Goal: Task Accomplishment & Management: Manage account settings

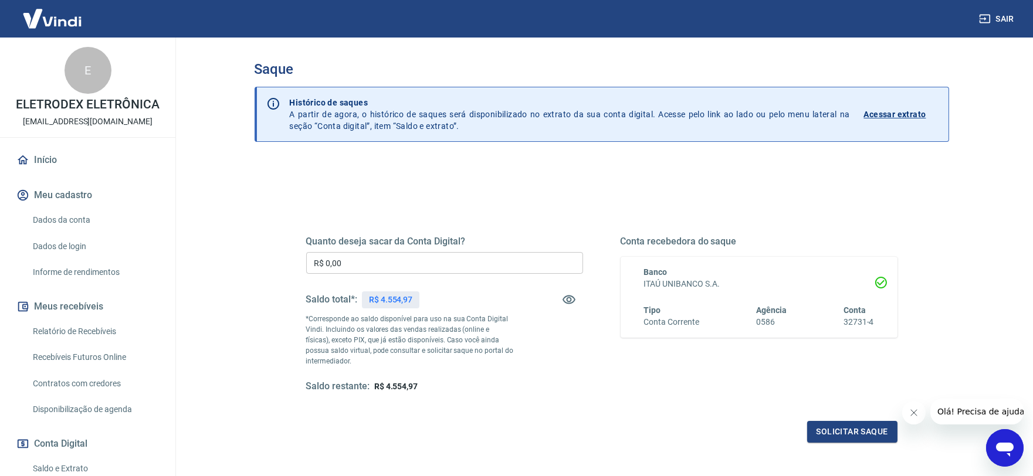
click at [369, 262] on input "R$ 0,00" at bounding box center [444, 263] width 277 height 22
type input "R$ 4.554,97"
click at [840, 424] on button "Solicitar saque" at bounding box center [852, 432] width 90 height 22
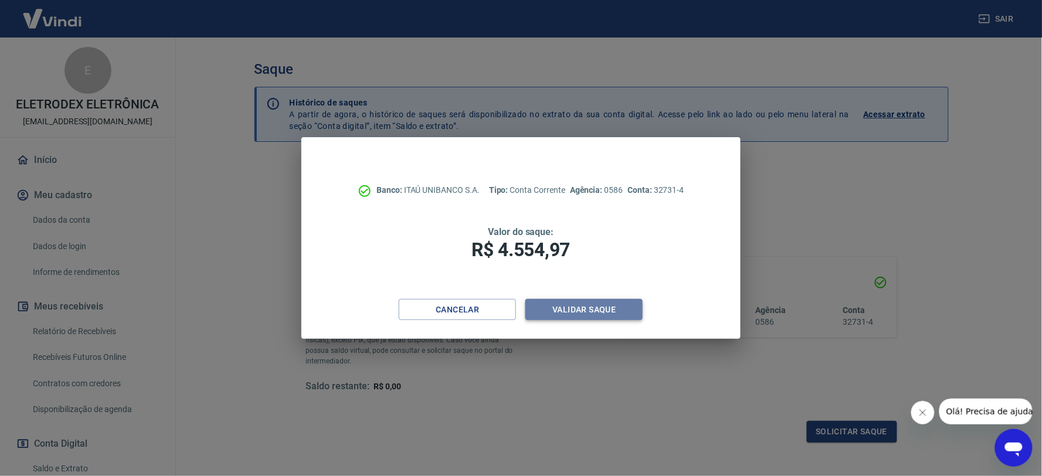
click at [576, 308] on button "Validar saque" at bounding box center [583, 310] width 117 height 22
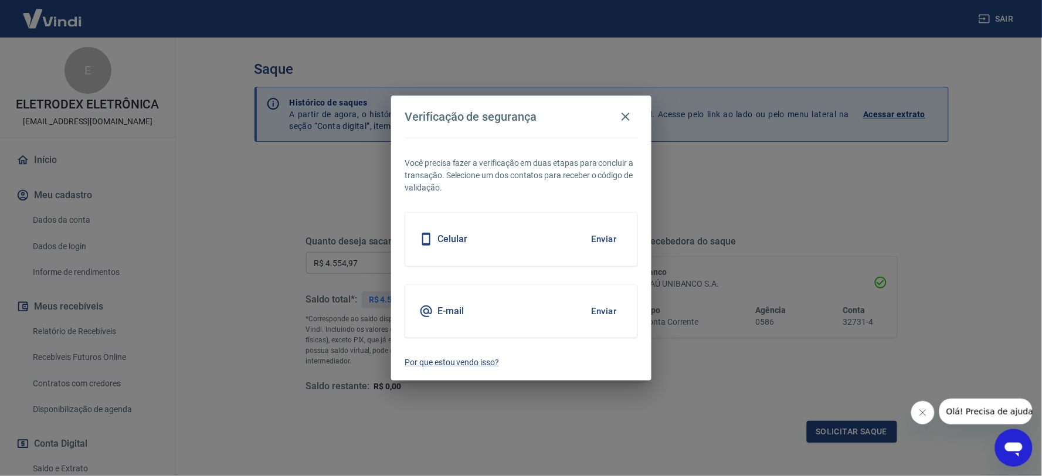
click at [572, 303] on div "E-mail Enviar" at bounding box center [521, 311] width 232 height 53
click at [595, 311] on button "Enviar" at bounding box center [604, 311] width 38 height 25
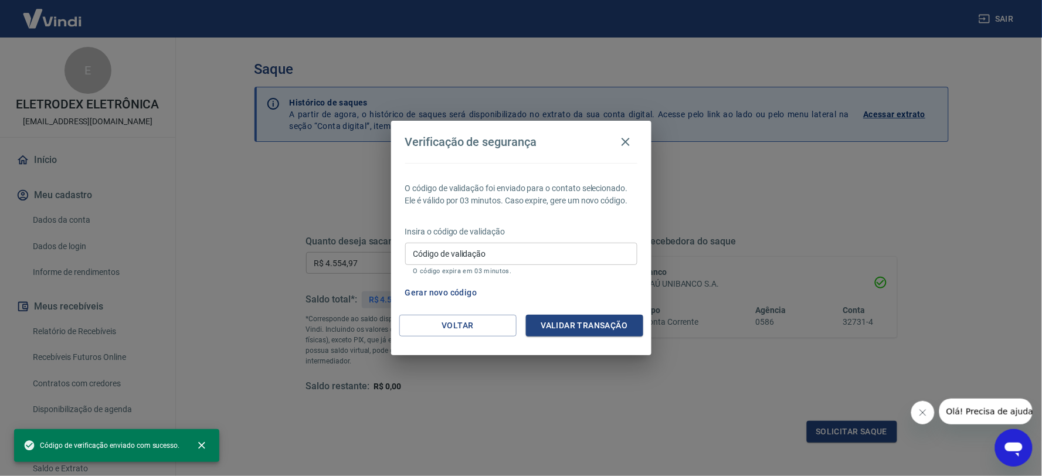
click at [473, 254] on input "Código de validação" at bounding box center [521, 254] width 232 height 22
paste input "459433"
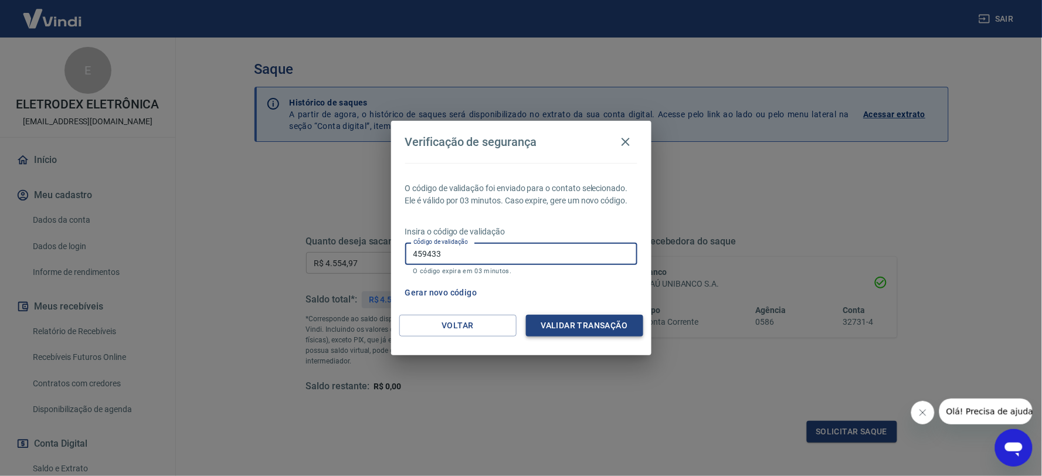
type input "459433"
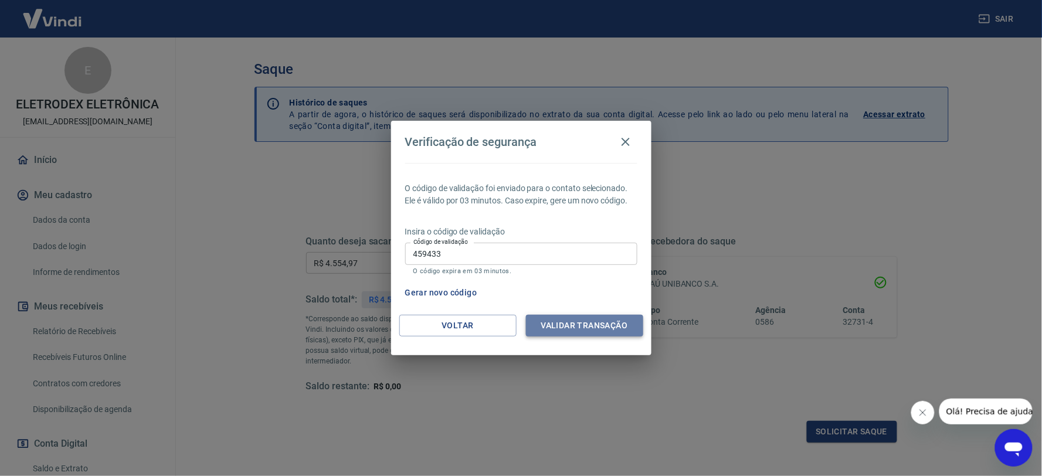
click at [542, 320] on button "Validar transação" at bounding box center [584, 326] width 117 height 22
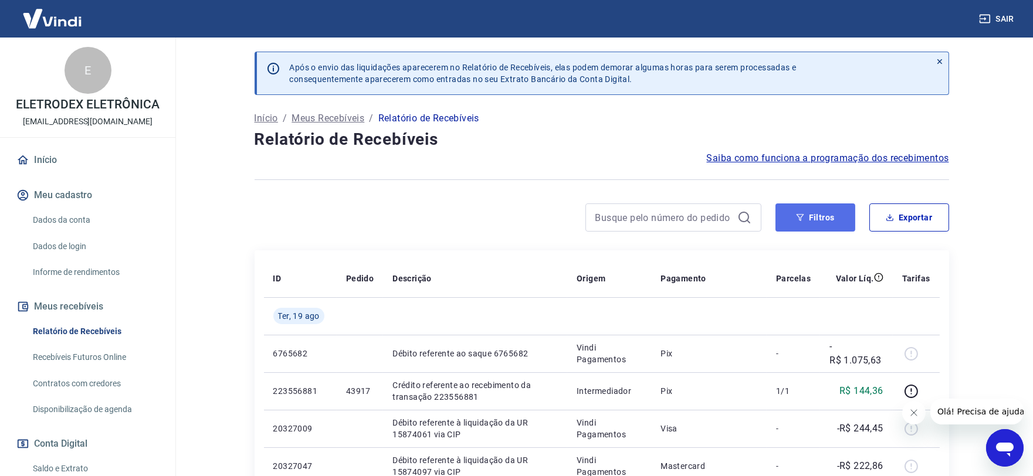
click at [799, 204] on button "Filtros" at bounding box center [815, 217] width 80 height 28
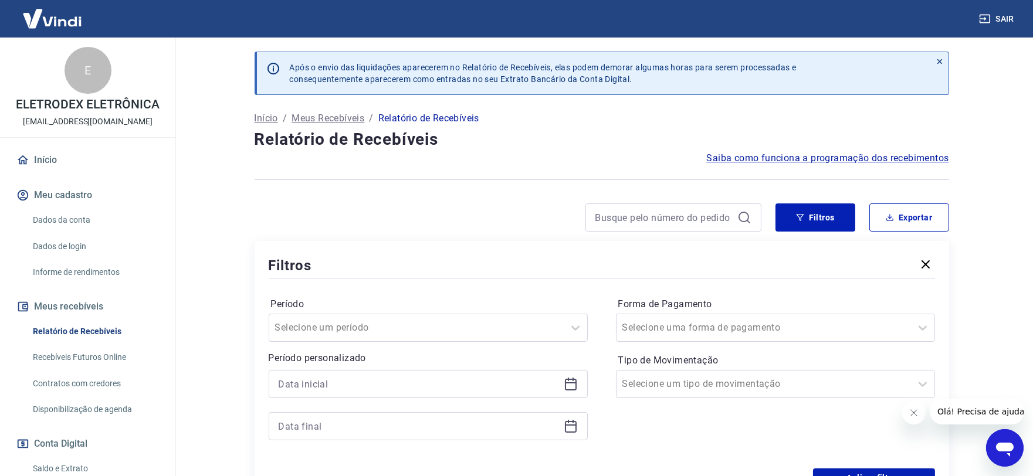
click at [572, 386] on icon at bounding box center [571, 384] width 14 height 14
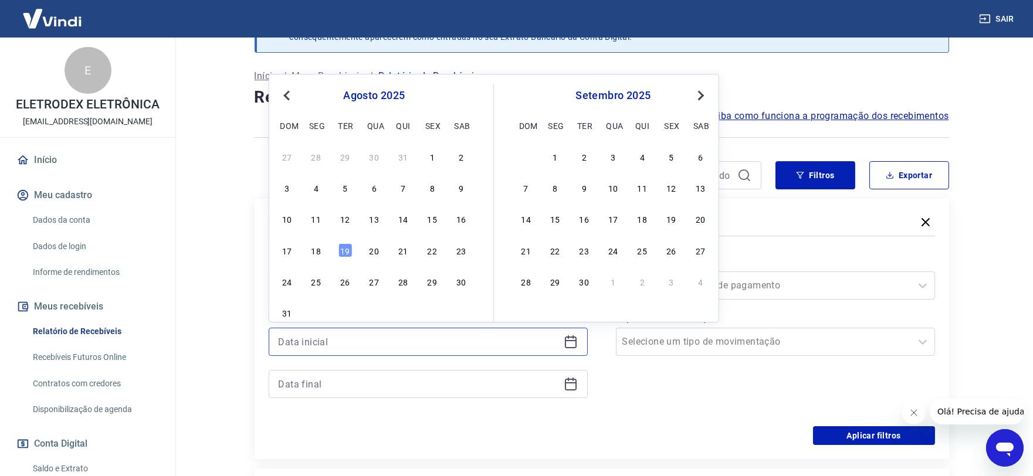
scroll to position [65, 0]
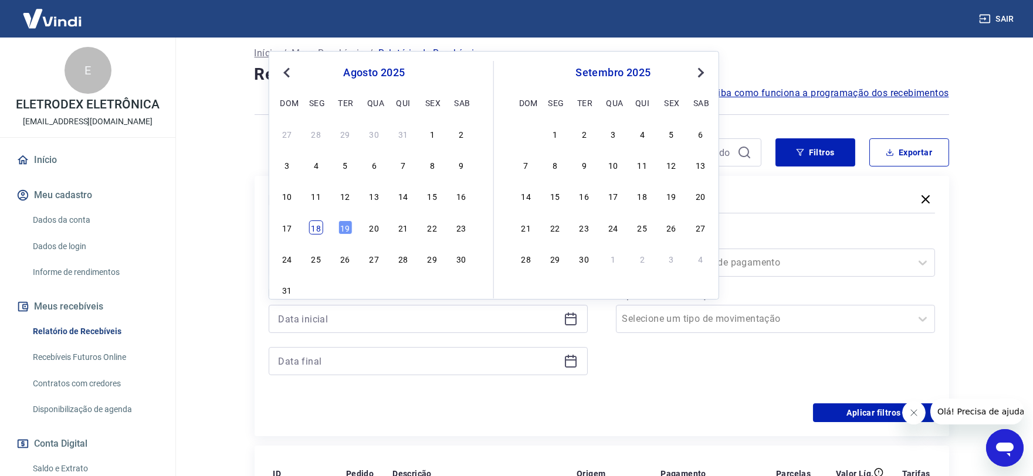
click at [313, 230] on div "18" at bounding box center [316, 227] width 14 height 14
type input "18/08/2025"
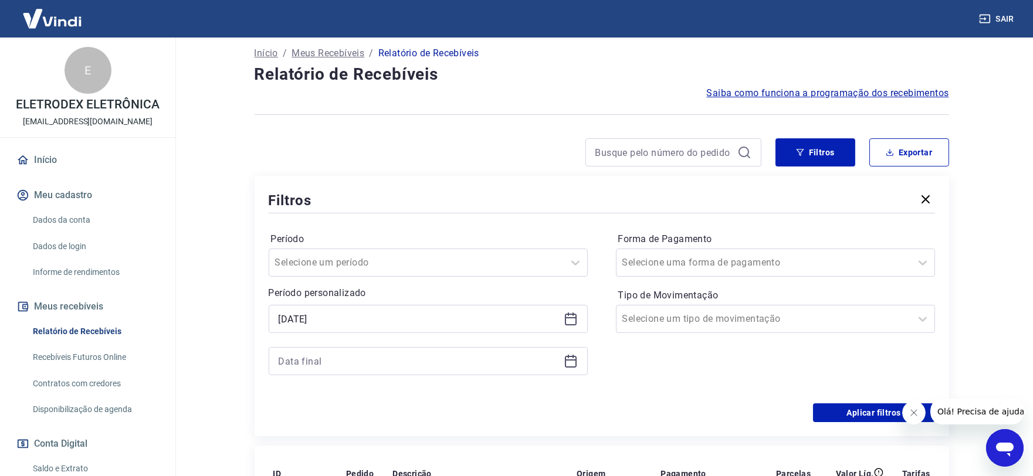
click at [571, 359] on icon at bounding box center [571, 361] width 14 height 14
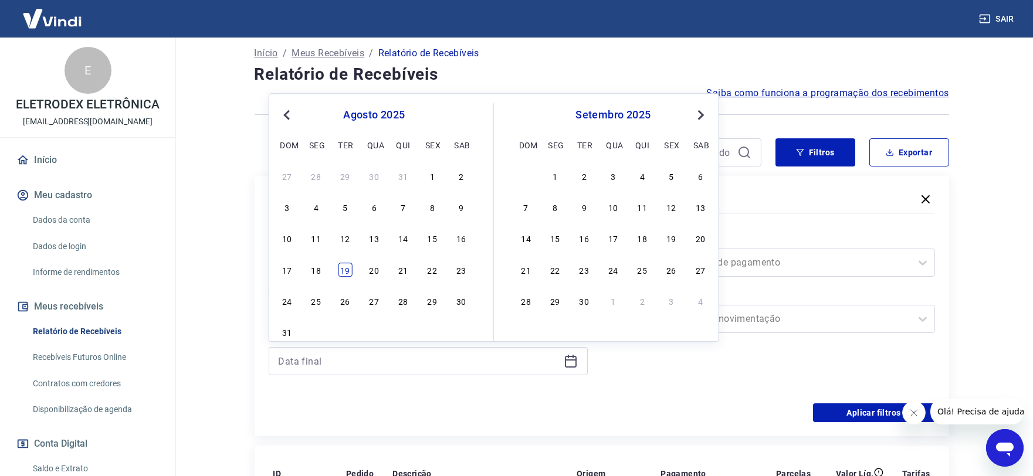
click at [342, 274] on div "19" at bounding box center [345, 270] width 14 height 14
type input "19/08/2025"
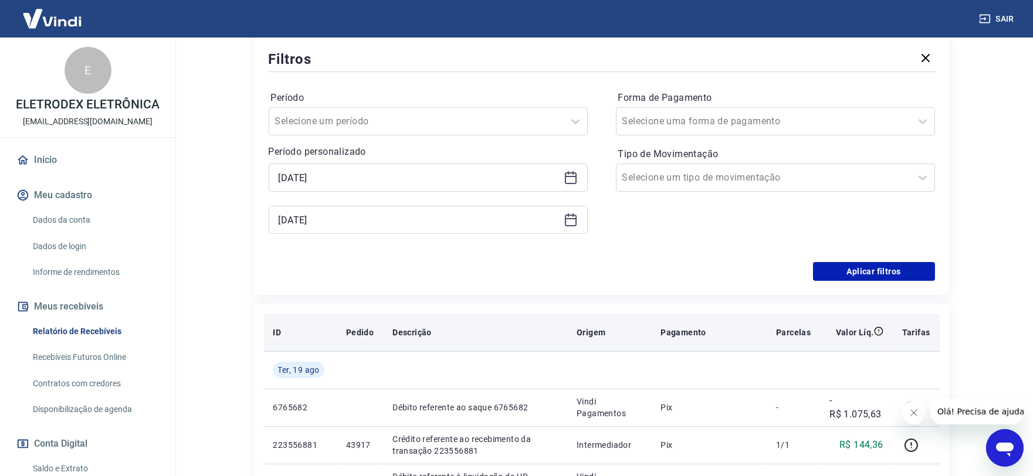
scroll to position [260, 0]
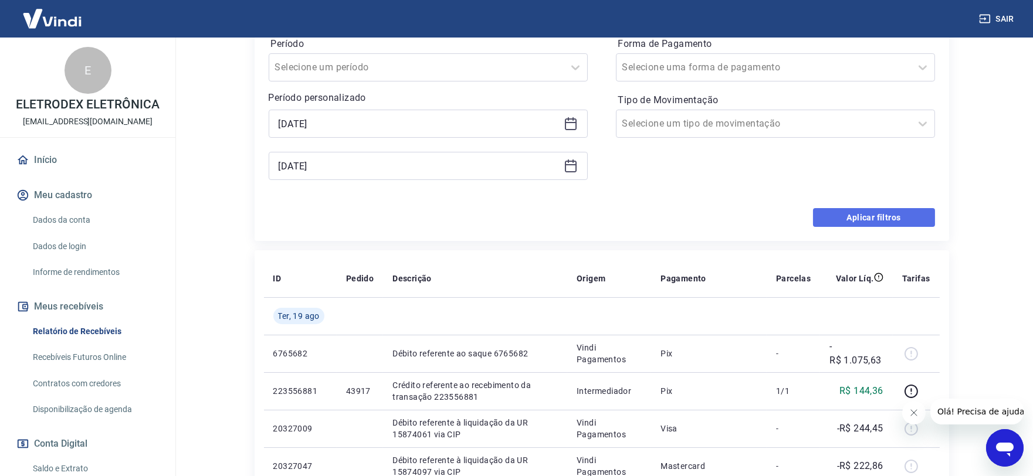
click at [855, 219] on button "Aplicar filtros" at bounding box center [874, 217] width 122 height 19
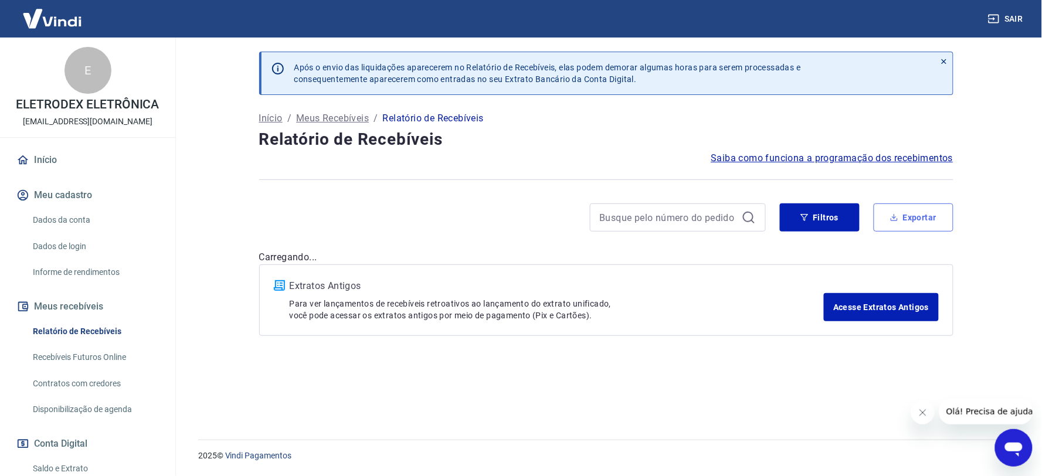
click at [907, 227] on button "Exportar" at bounding box center [914, 217] width 80 height 28
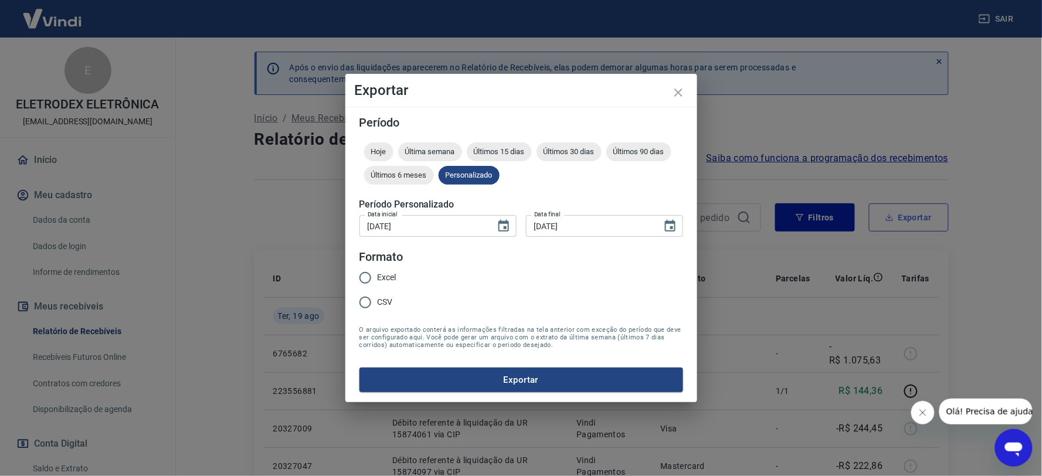
type input "18/08/2025"
type input "19/08/2025"
click at [348, 273] on div "Período Hoje Última semana Últimos 15 dias Últimos 30 dias Últimos 90 dias Últi…" at bounding box center [521, 255] width 352 height 296
click at [365, 276] on input "Excel" at bounding box center [365, 278] width 25 height 25
radio input "true"
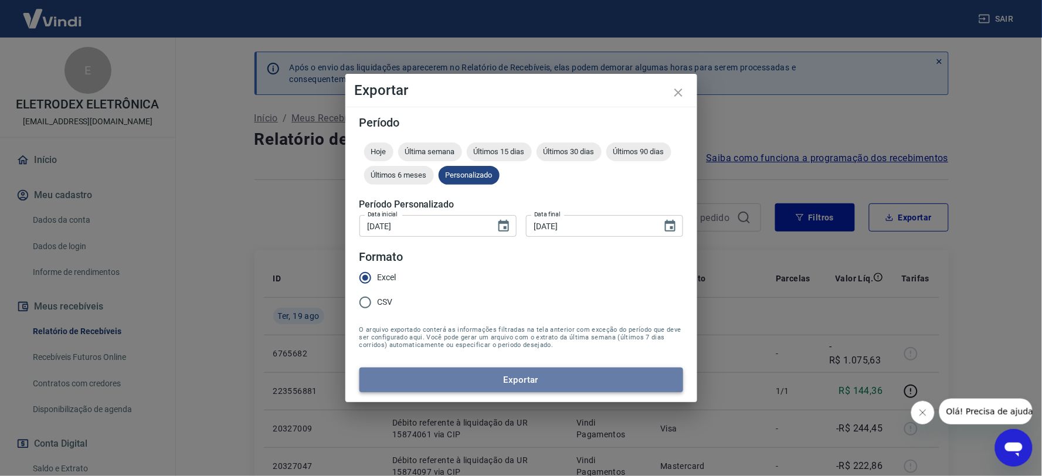
click at [487, 374] on button "Exportar" at bounding box center [521, 380] width 324 height 25
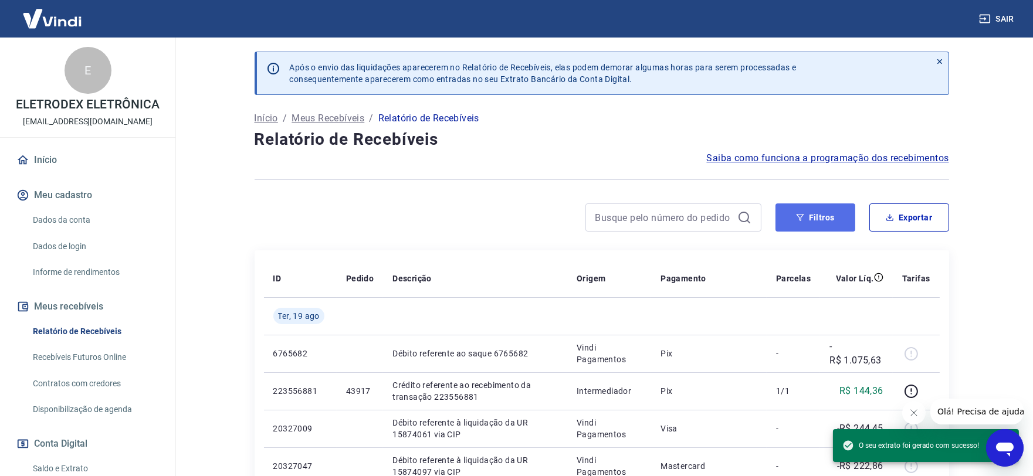
click at [812, 219] on button "Filtros" at bounding box center [815, 217] width 80 height 28
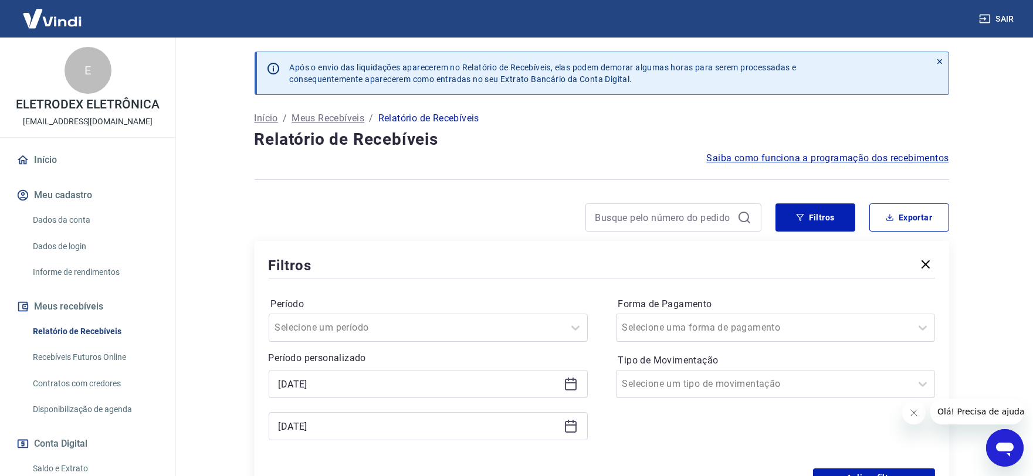
click at [567, 388] on icon at bounding box center [571, 384] width 14 height 14
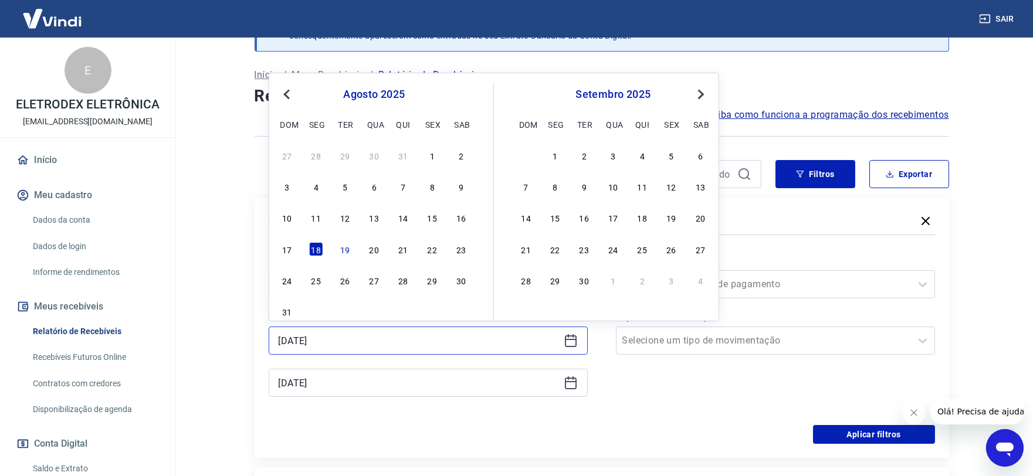
scroll to position [65, 0]
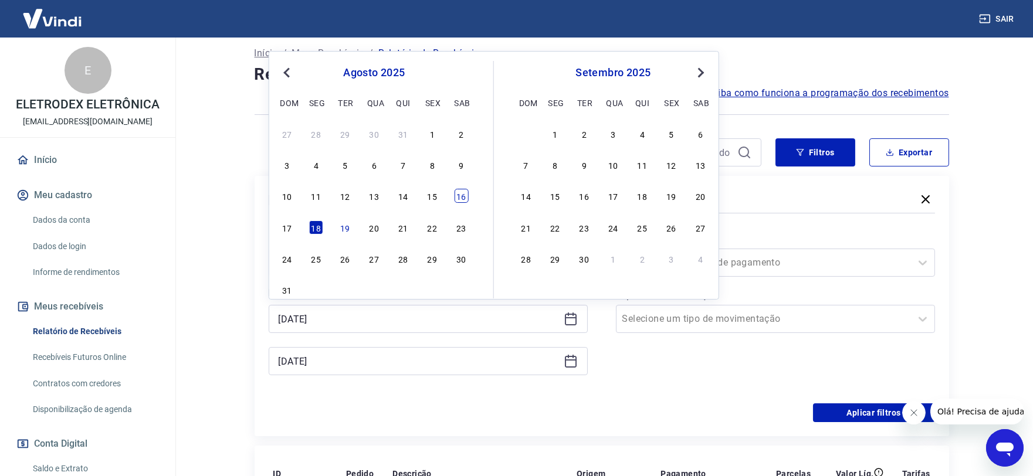
click at [456, 195] on div "16" at bounding box center [461, 196] width 14 height 14
type input "16/08/2025"
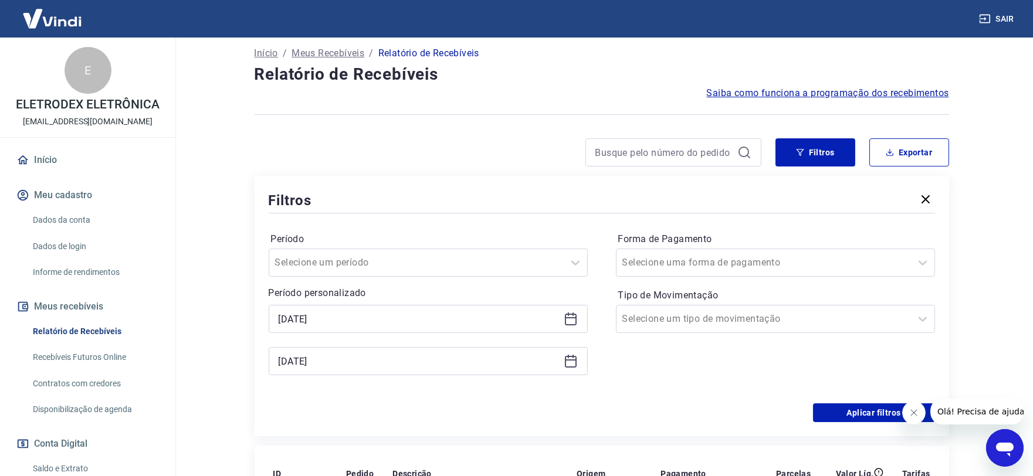
click at [565, 314] on icon at bounding box center [571, 320] width 12 height 12
click at [574, 314] on icon at bounding box center [571, 320] width 12 height 12
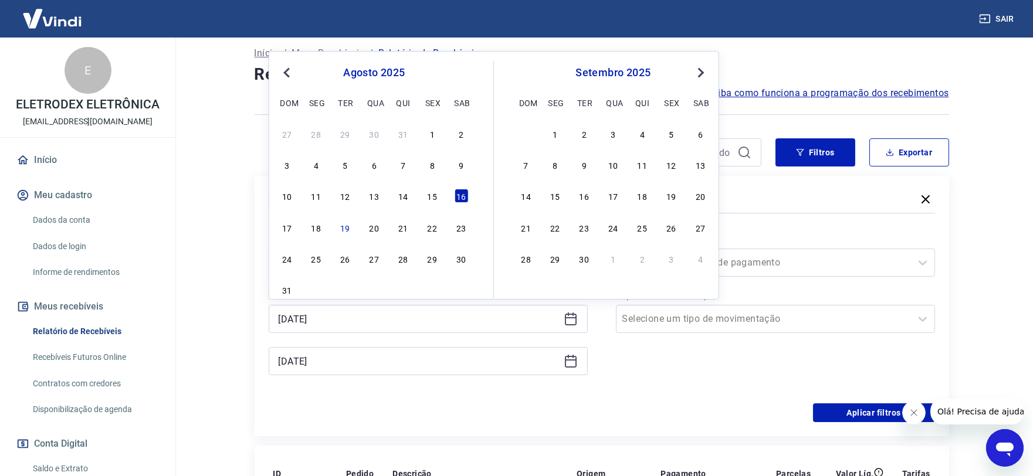
click at [574, 362] on icon at bounding box center [571, 361] width 14 height 14
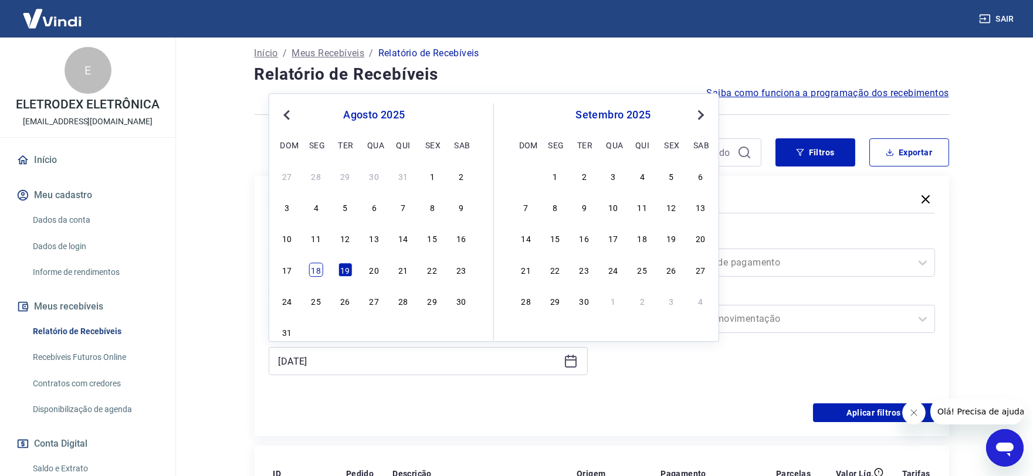
click at [315, 273] on div "18" at bounding box center [316, 270] width 14 height 14
type input "18/08/2025"
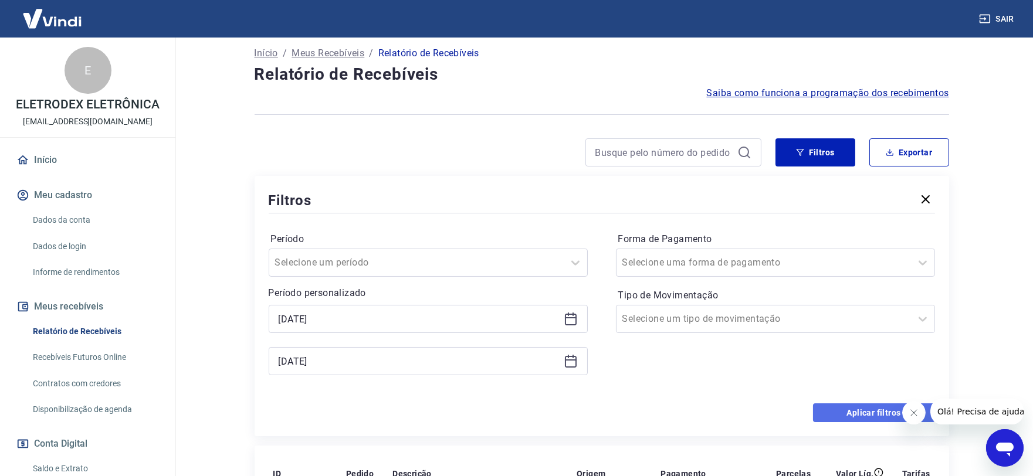
click at [850, 422] on button "Aplicar filtros" at bounding box center [874, 412] width 122 height 19
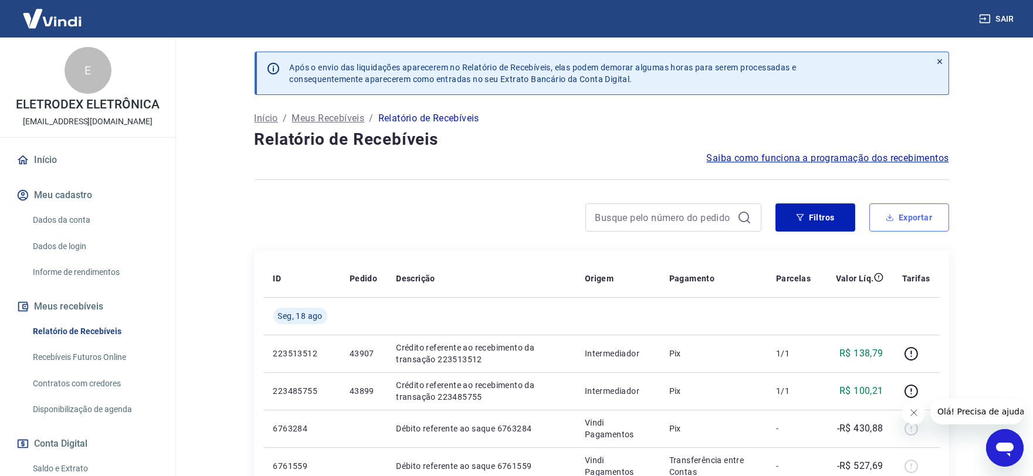
click at [912, 220] on button "Exportar" at bounding box center [909, 217] width 80 height 28
type input "16/08/2025"
type input "18/08/2025"
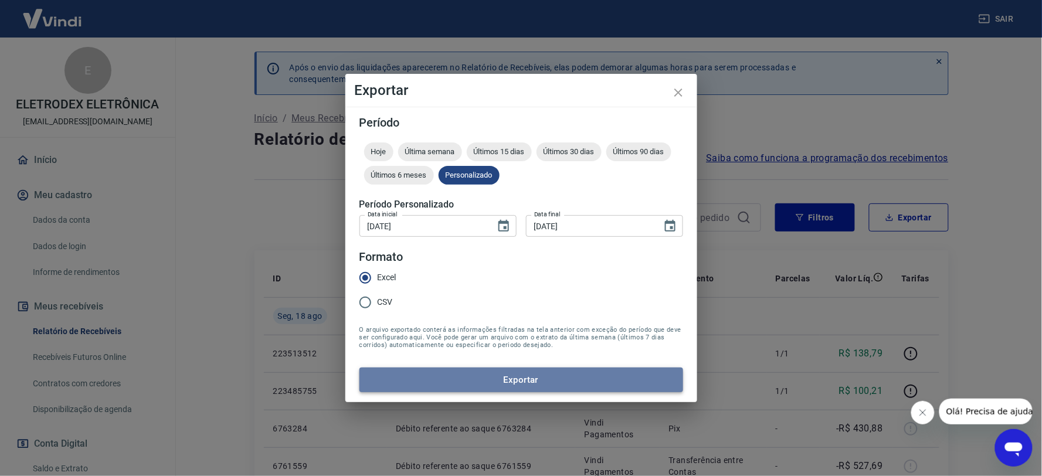
click at [510, 380] on button "Exportar" at bounding box center [521, 380] width 324 height 25
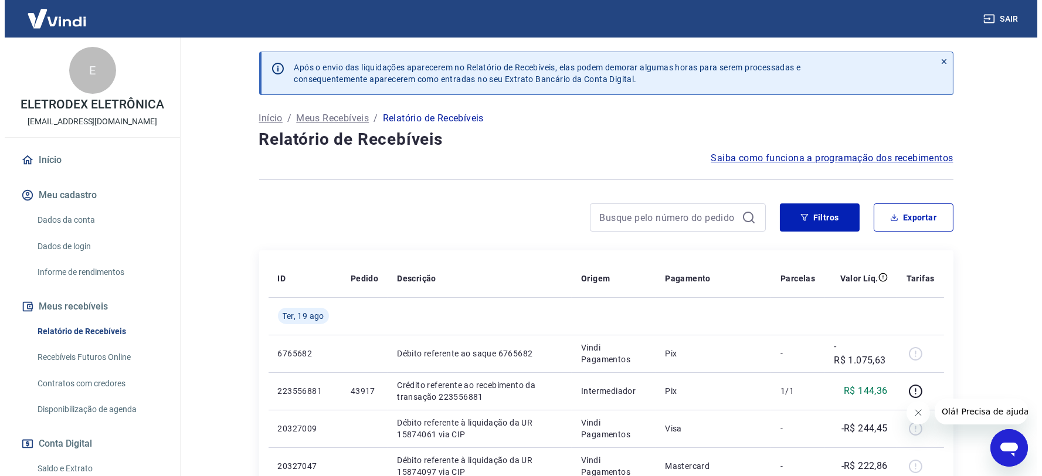
click at [1016, 439] on icon "Abrir janela de mensagens" at bounding box center [1008, 447] width 21 height 21
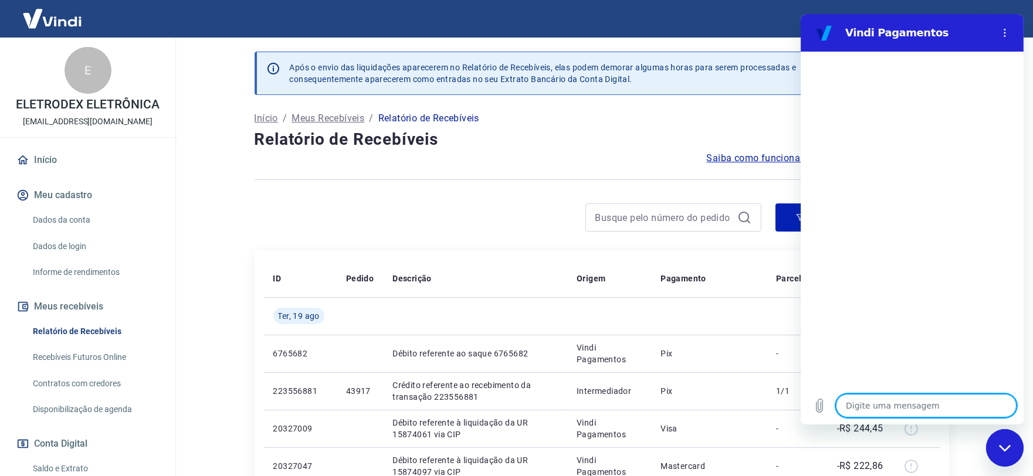
click at [887, 406] on textarea at bounding box center [925, 405] width 181 height 23
type textarea "B"
type textarea "x"
type textarea "Bo"
type textarea "x"
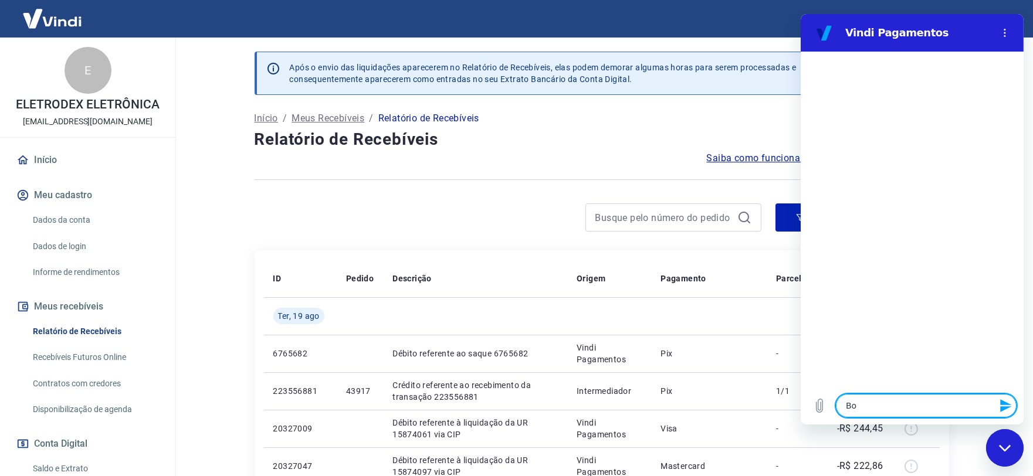
type textarea "Bom"
type textarea "x"
type textarea "Bom"
type textarea "x"
type textarea "Bom D"
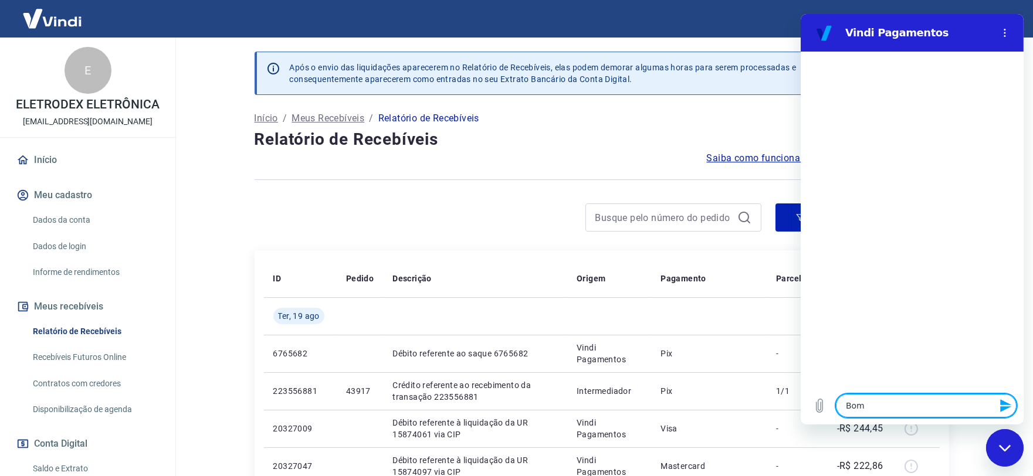
type textarea "x"
type textarea "Bom Di"
type textarea "x"
type textarea "Bom Dia"
type textarea "x"
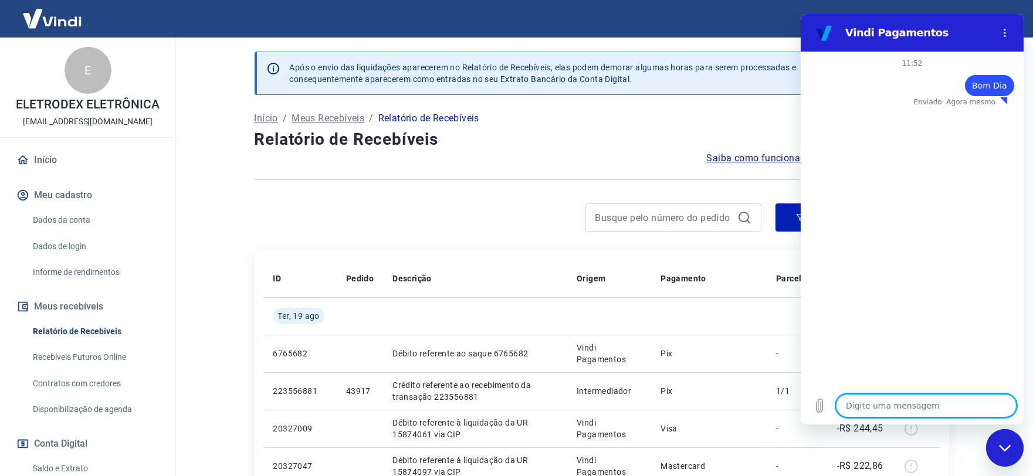
type textarea "x"
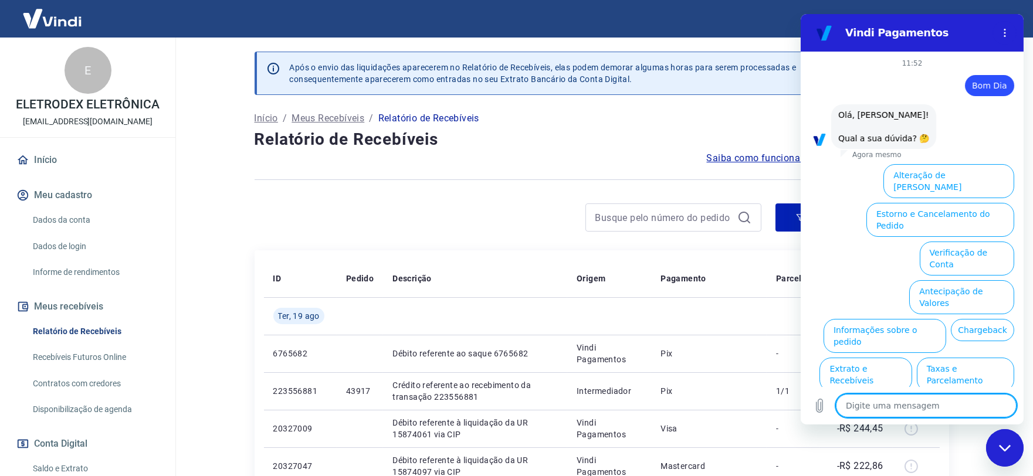
click at [888, 405] on textarea at bounding box center [925, 405] width 181 height 23
type textarea "f"
type textarea "x"
type textarea "fa"
type textarea "x"
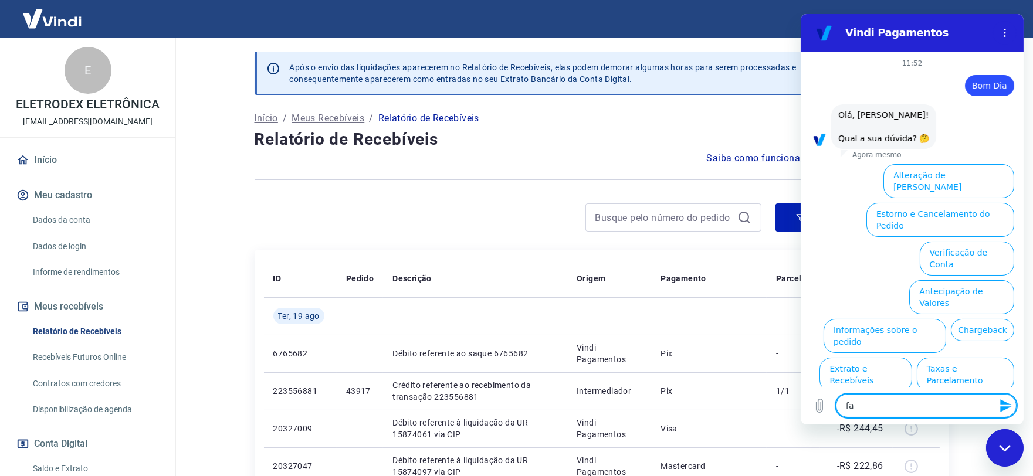
type textarea "fal"
type textarea "x"
type textarea "fala"
type textarea "x"
type textarea "falar"
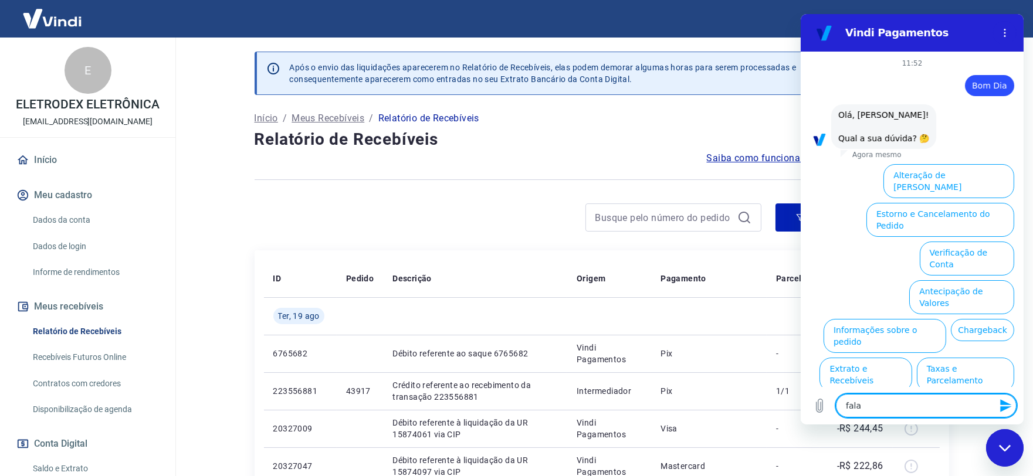
type textarea "x"
type textarea "falar"
type textarea "x"
type textarea "falar c"
type textarea "x"
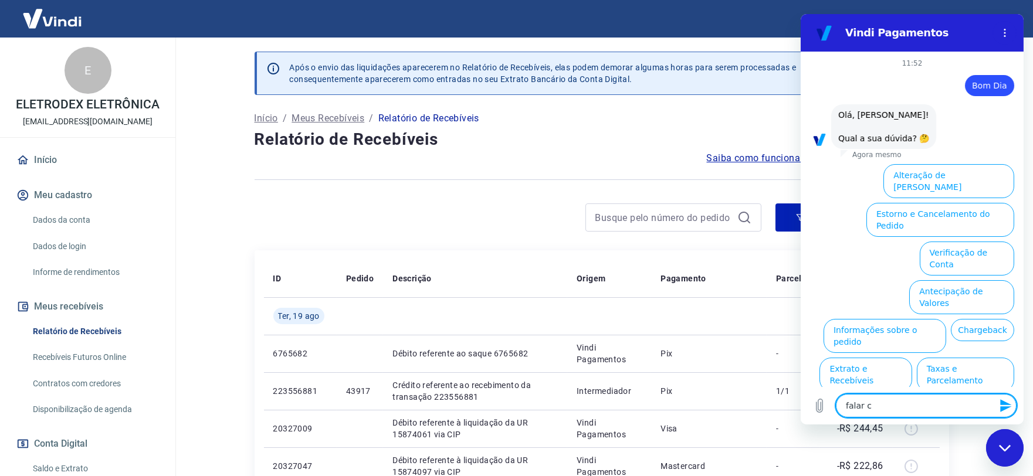
type textarea "falar co"
type textarea "x"
type textarea "falar com"
type textarea "x"
type textarea "falar com"
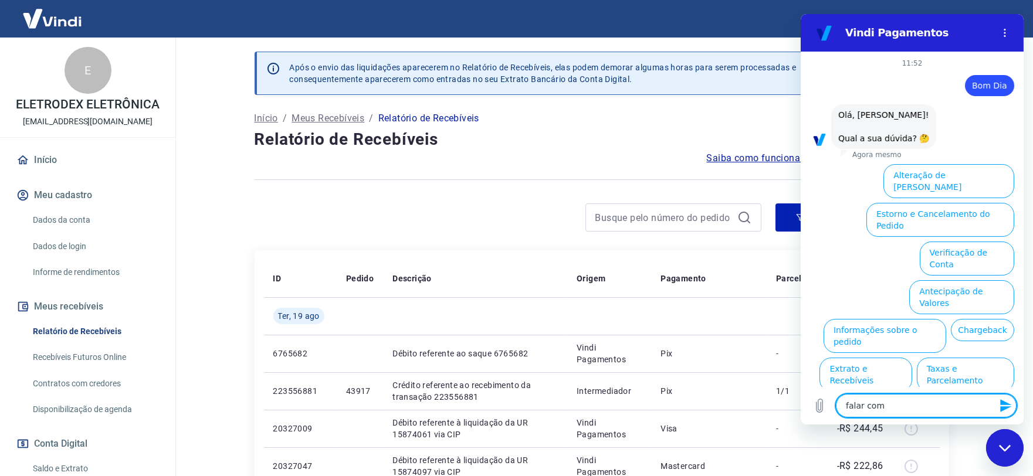
type textarea "x"
type textarea "falar com a"
type textarea "x"
type textarea "falar com at"
type textarea "x"
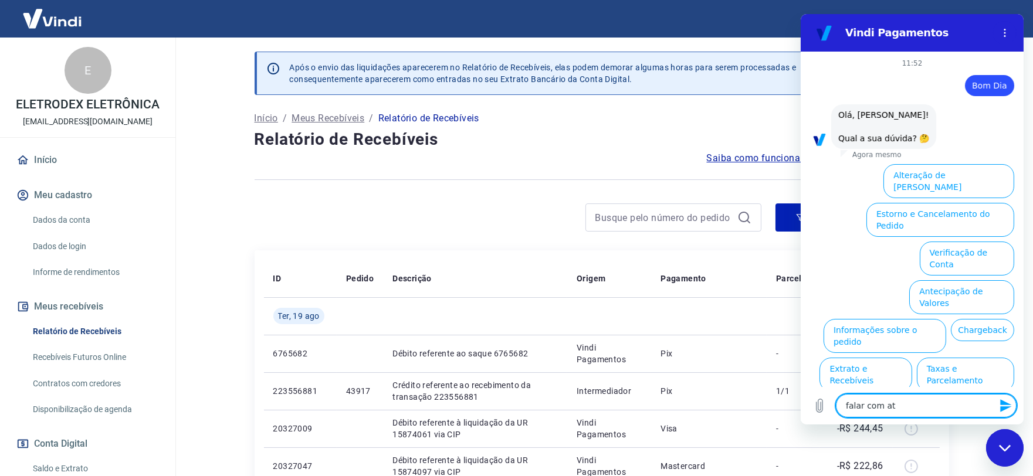
type textarea "falar com ate"
type textarea "x"
type textarea "falar com aten"
type textarea "x"
type textarea "falar com atend"
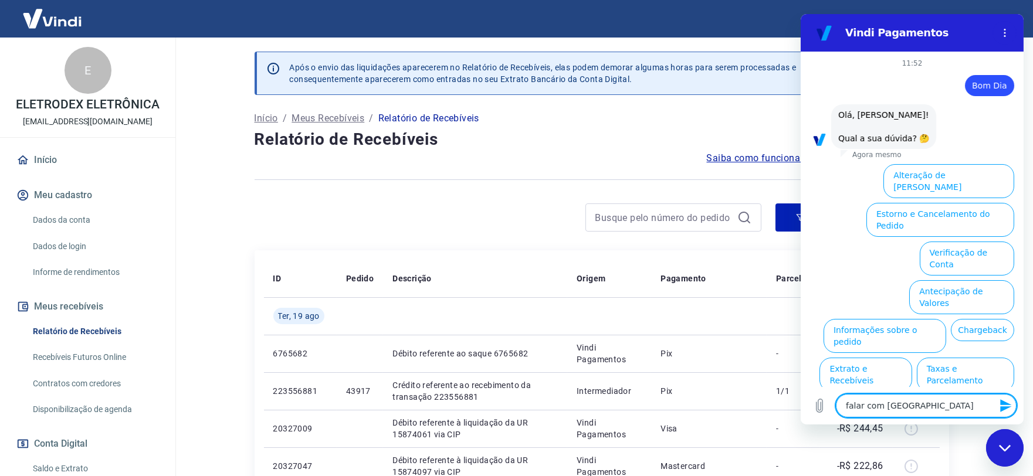
type textarea "x"
type textarea "falar com atende"
type textarea "x"
type textarea "falar com atenden"
type textarea "x"
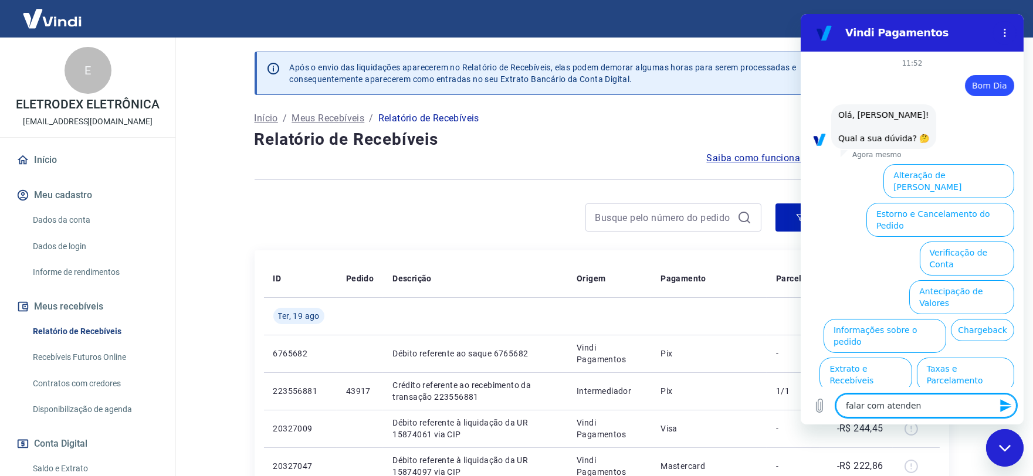
type textarea "falar com atendent"
type textarea "x"
type textarea "falar com atendente"
type textarea "x"
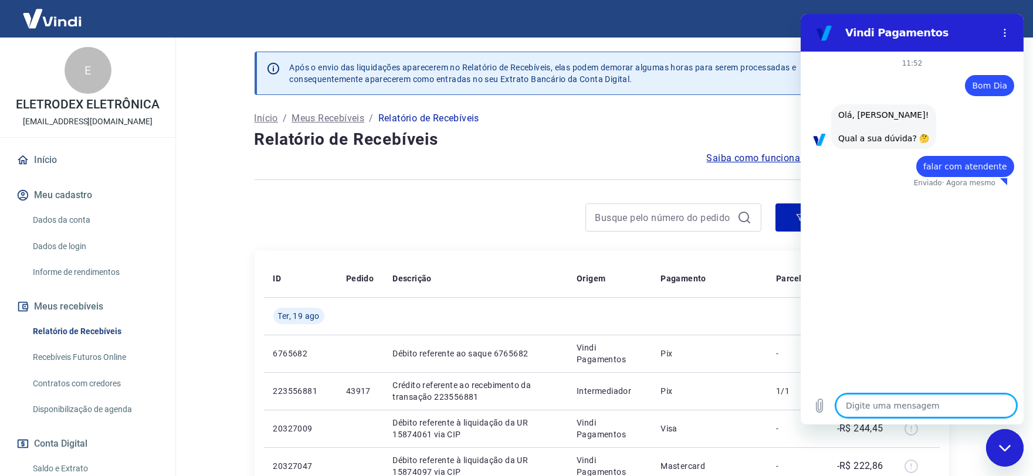
type textarea "x"
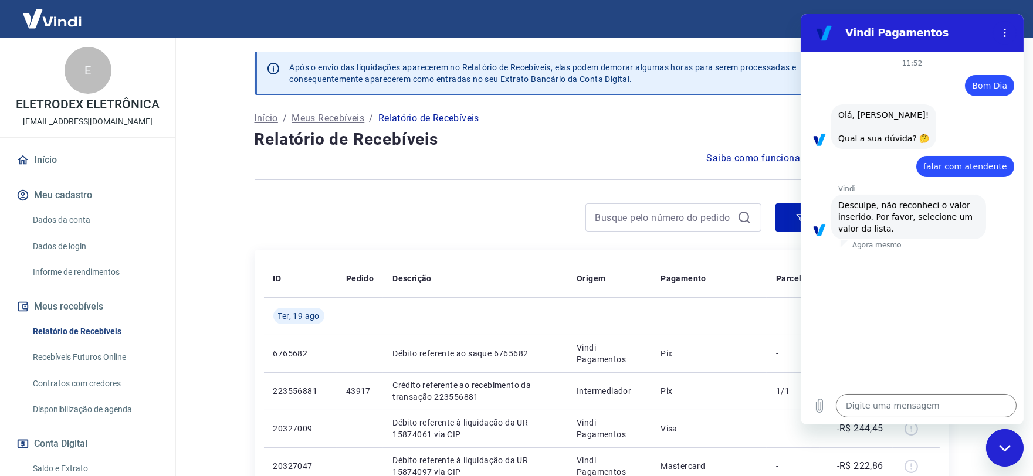
click at [866, 249] on p "Agora mesmo" at bounding box center [875, 244] width 49 height 9
click at [867, 410] on textarea at bounding box center [925, 405] width 181 height 23
type textarea "B"
type textarea "x"
type textarea "Bo"
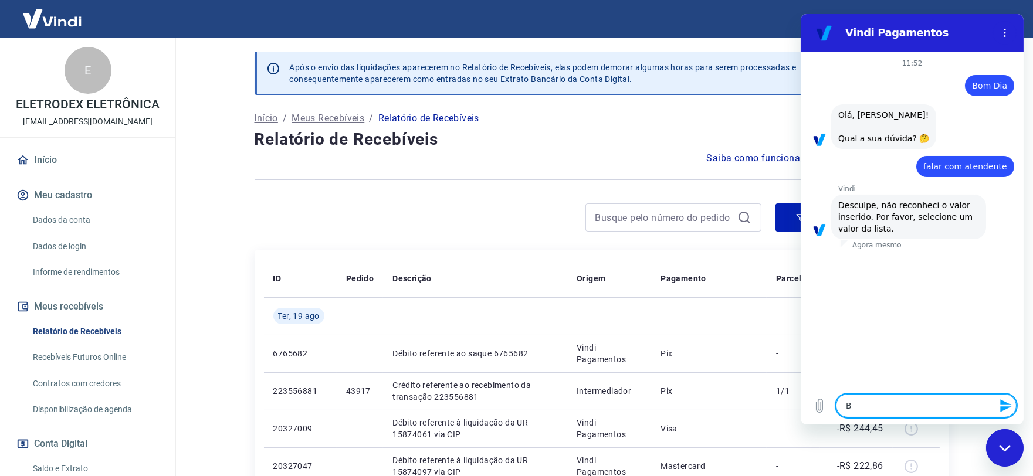
type textarea "x"
type textarea "Bom"
type textarea "x"
type textarea "Bom"
type textarea "x"
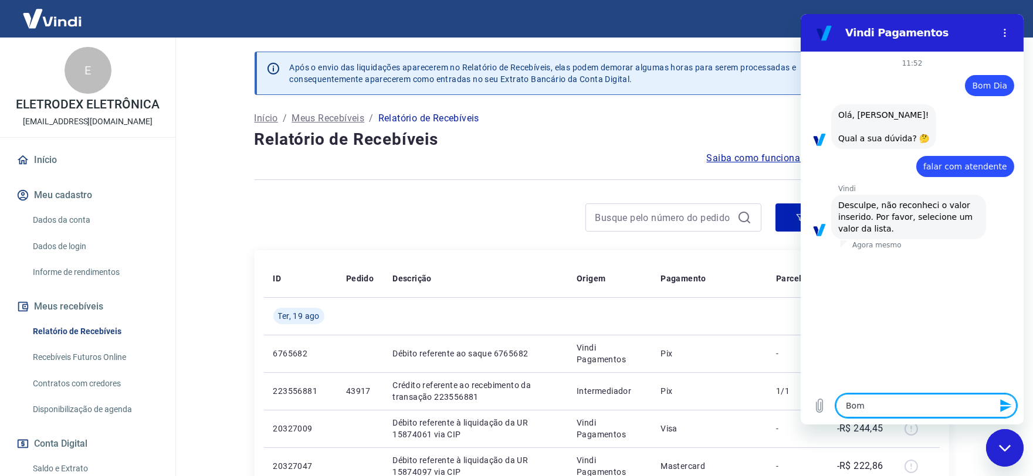
type textarea "Bom D"
type textarea "x"
type textarea "Bom Di"
type textarea "x"
type textarea "Bom Dia"
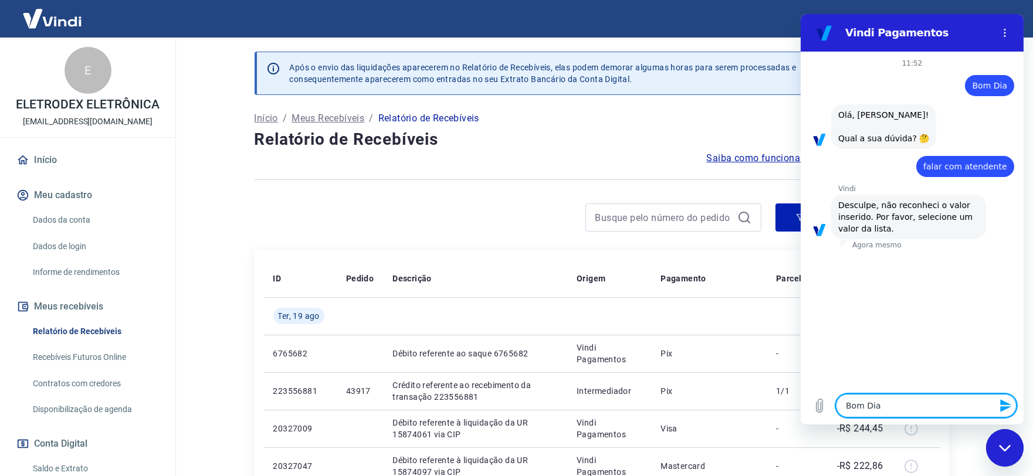
type textarea "x"
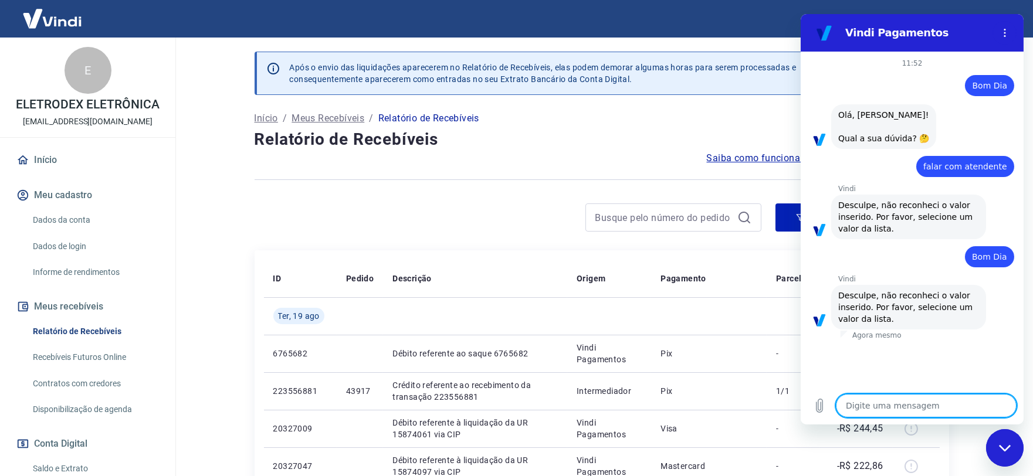
click at [886, 402] on textarea at bounding box center [925, 405] width 181 height 23
type textarea "l"
type textarea "x"
type textarea "li"
type textarea "x"
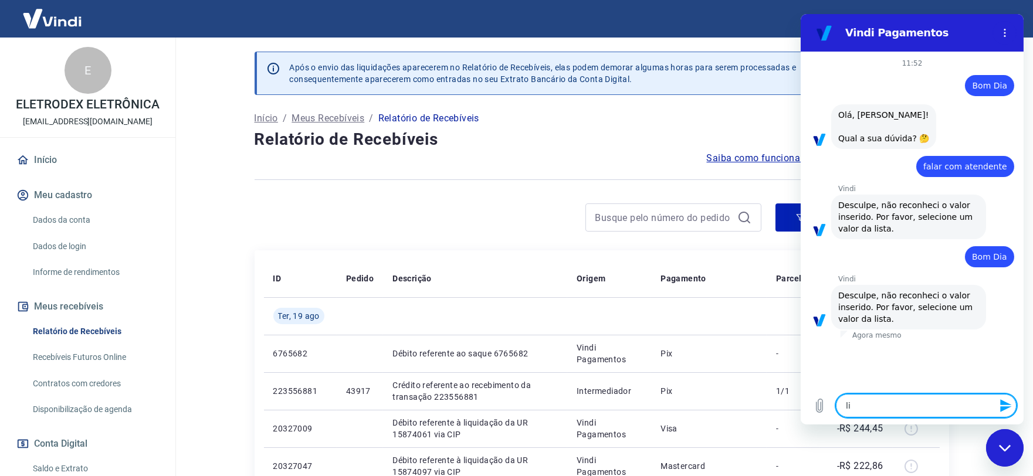
type textarea "lis"
type textarea "x"
type textarea "list"
type textarea "x"
type textarea "lista"
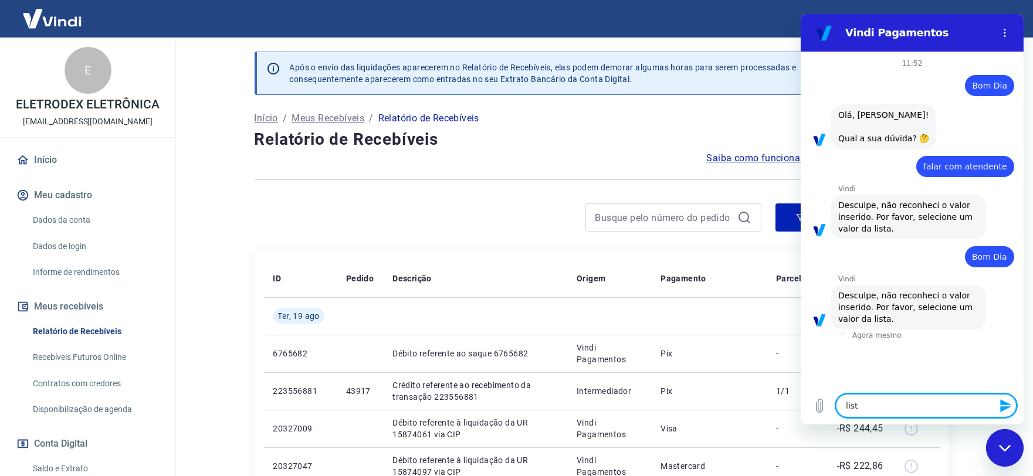
type textarea "x"
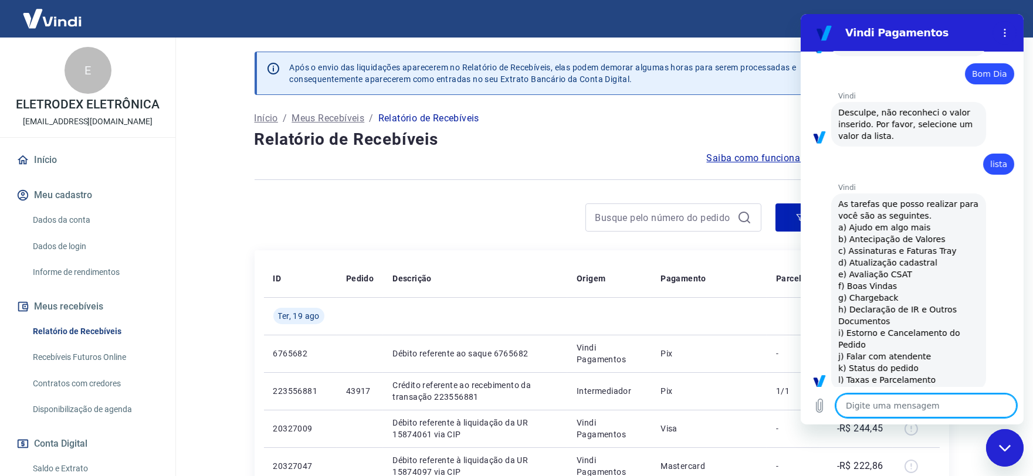
type textarea "x"
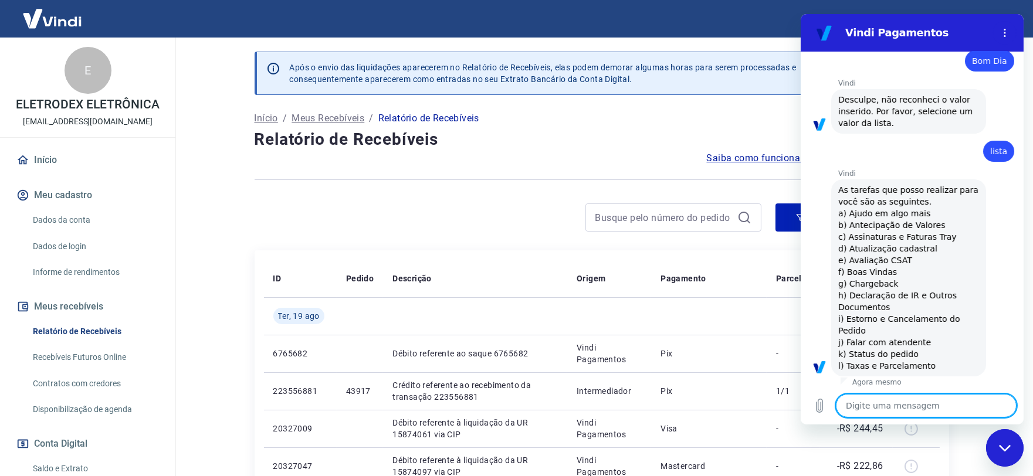
scroll to position [198, 0]
click at [869, 402] on textarea at bounding box center [925, 405] width 181 height 23
type textarea "j"
type textarea "x"
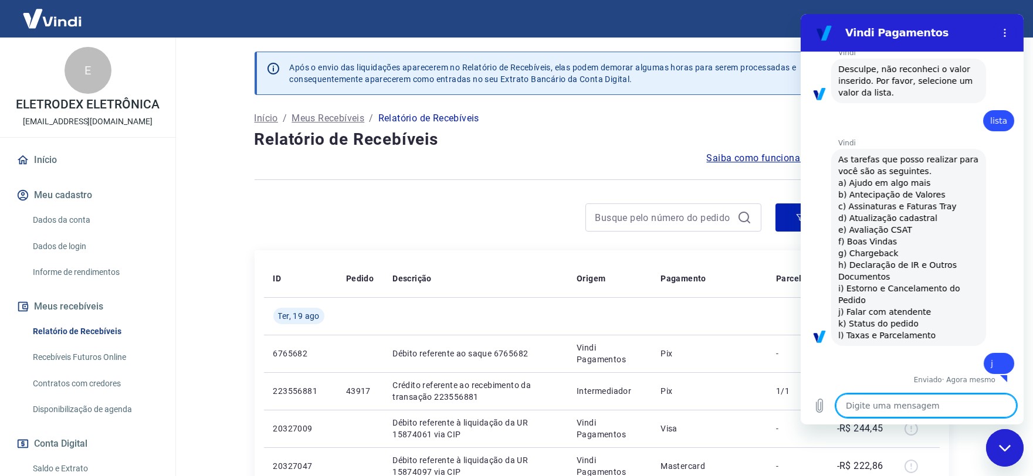
type textarea "x"
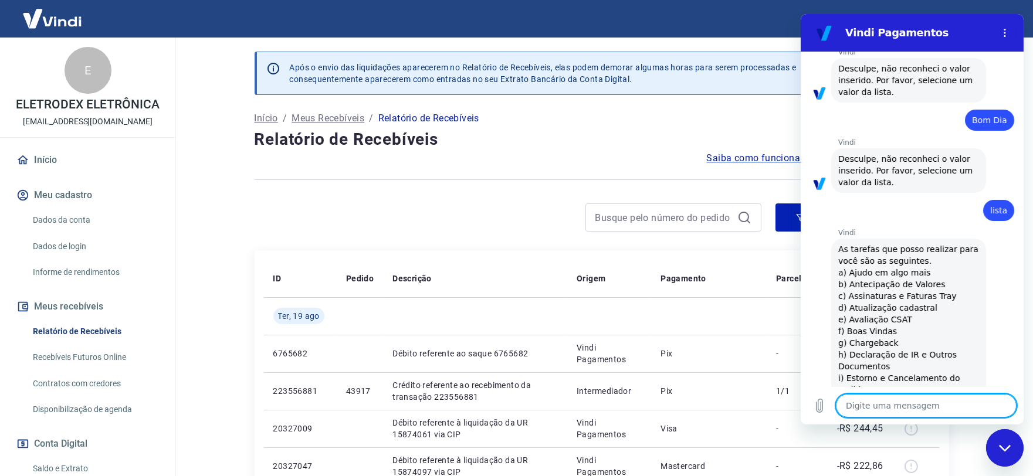
scroll to position [289, 0]
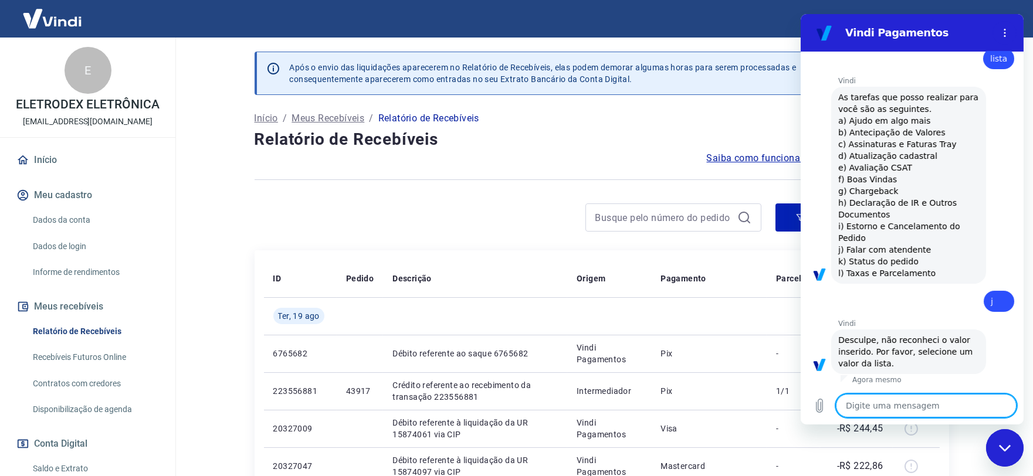
click at [857, 409] on textarea at bounding box center [925, 405] width 181 height 23
type textarea "s"
type textarea "x"
type textarea "sa"
type textarea "x"
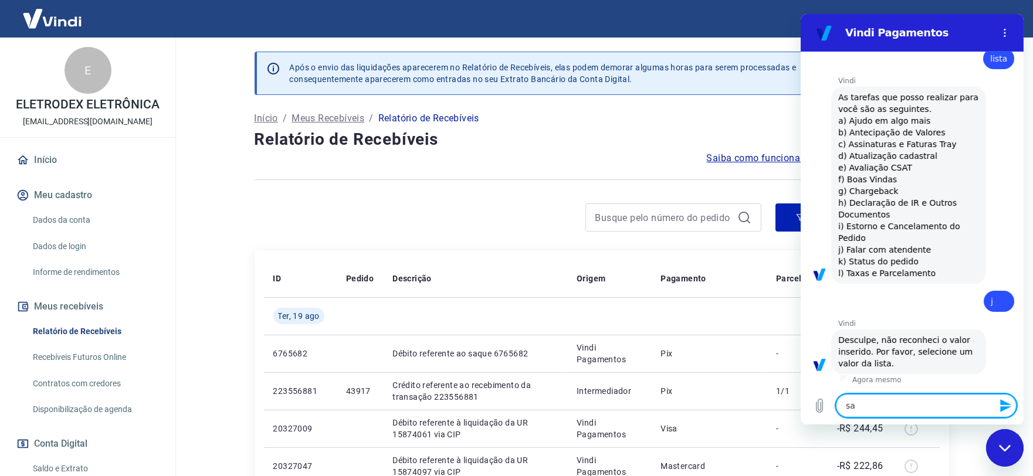
type textarea "sai"
type textarea "x"
type textarea "sair"
type textarea "x"
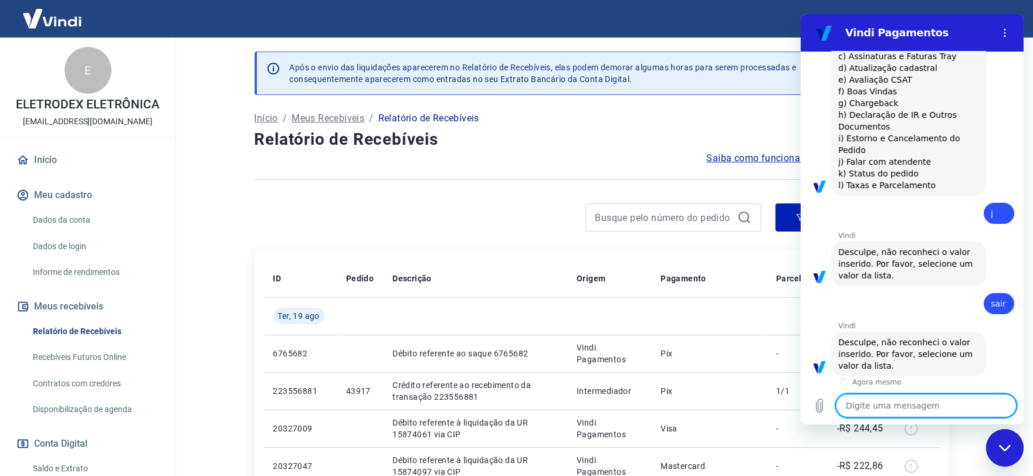
scroll to position [379, 0]
click at [1008, 449] on icon "Fechar janela de mensagens" at bounding box center [1004, 448] width 12 height 8
type textarea "x"
